Goal: Find specific page/section: Find specific page/section

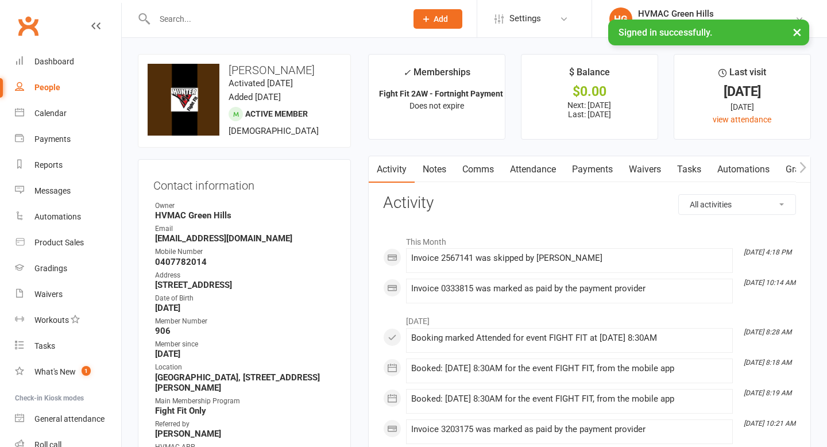
click at [184, 17] on input "text" at bounding box center [275, 19] width 248 height 16
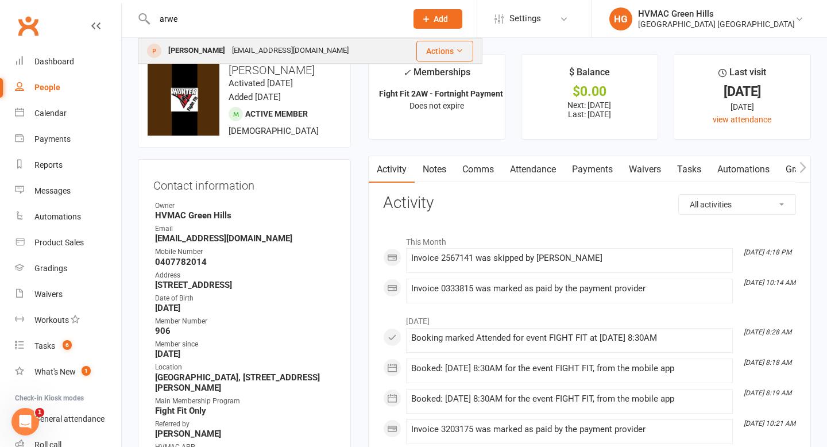
type input "arwe"
click at [187, 55] on div "[PERSON_NAME]" at bounding box center [197, 51] width 64 height 17
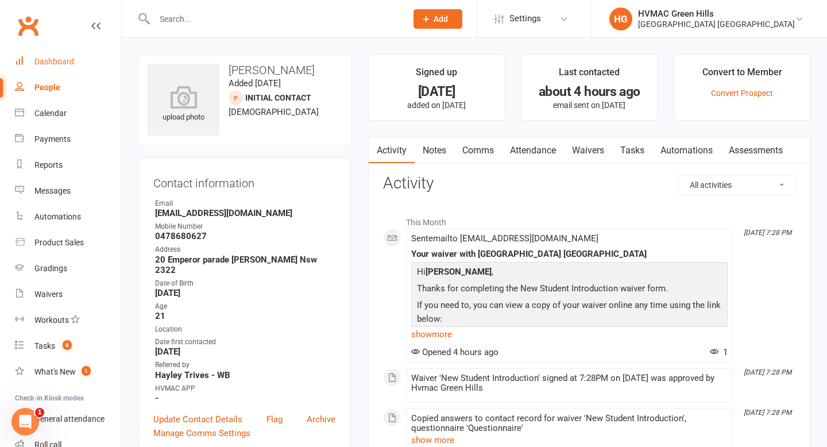
click at [53, 68] on link "Dashboard" at bounding box center [68, 62] width 106 height 26
